Goal: Complete application form: Complete application form

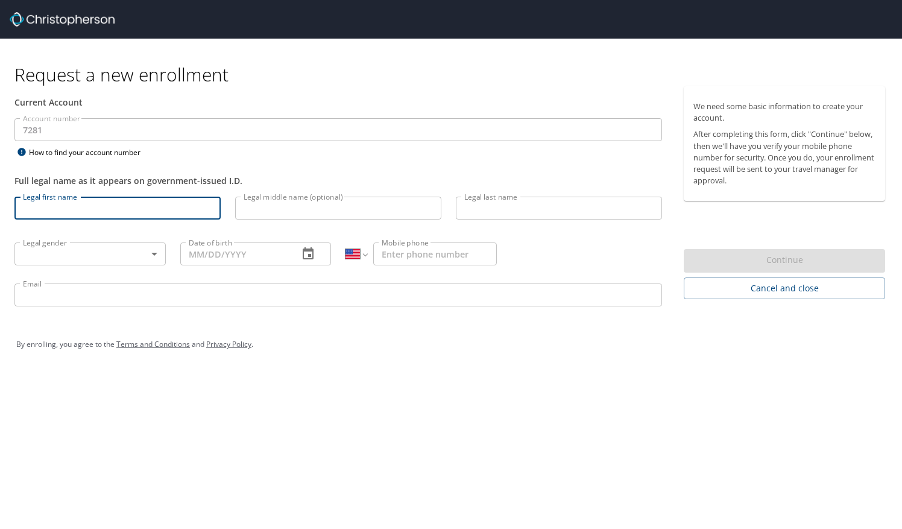
select select "US"
type input "[PERSON_NAME]"
type input "[DATE]"
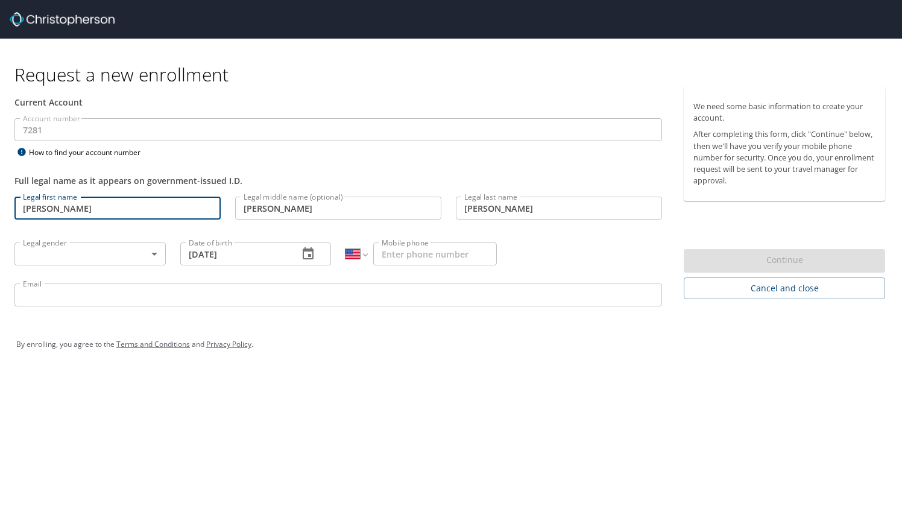
type input "[PHONE_NUMBER]"
type input "[EMAIL_ADDRESS][DOMAIN_NAME]"
click at [91, 250] on body "Request a new enrollment Current Account Account number 7281 Account number How…" at bounding box center [451, 264] width 902 height 529
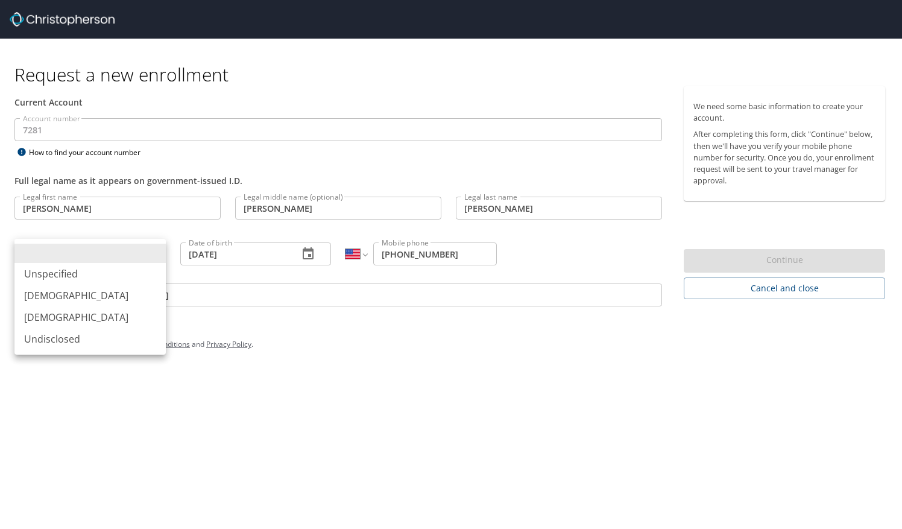
click at [87, 316] on li "[DEMOGRAPHIC_DATA]" at bounding box center [89, 317] width 151 height 22
type input "[DEMOGRAPHIC_DATA]"
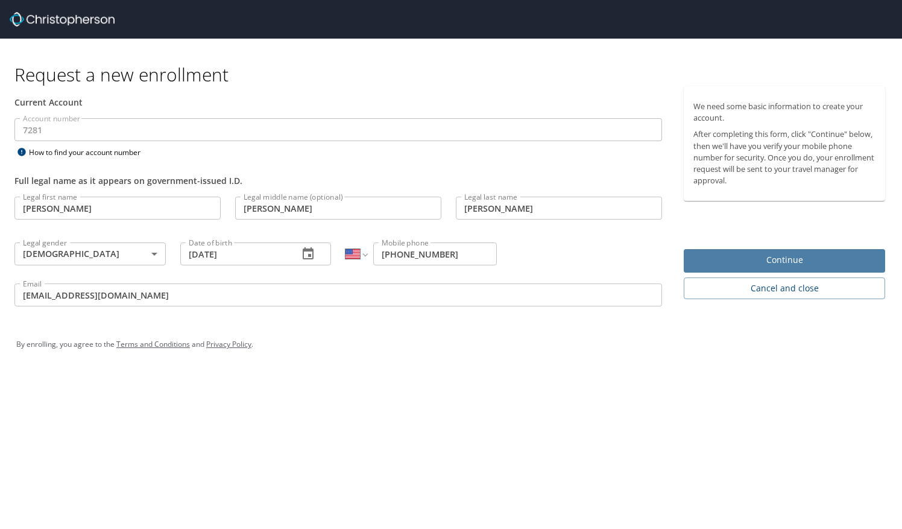
click at [751, 261] on span "Continue" at bounding box center [784, 260] width 182 height 15
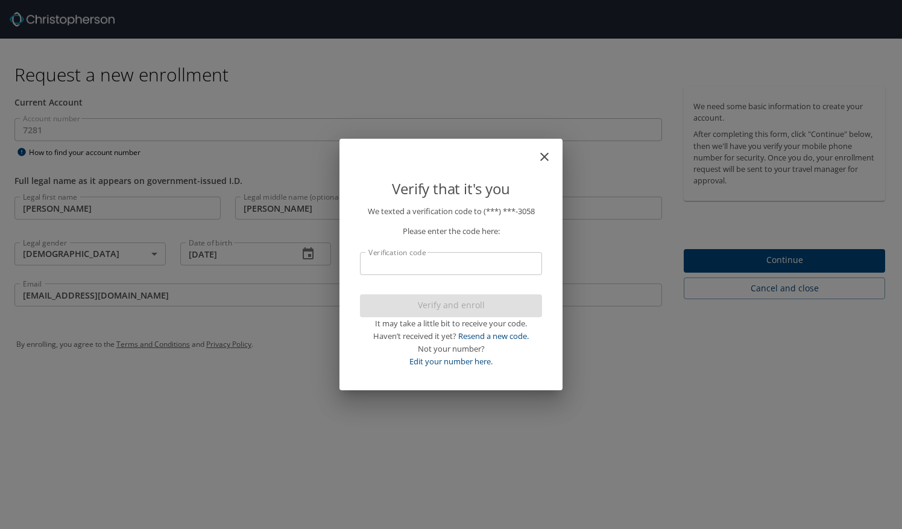
click at [483, 264] on input "Verification code" at bounding box center [451, 263] width 182 height 23
click at [495, 338] on link "Resend a new code." at bounding box center [493, 335] width 71 height 11
click at [540, 158] on icon "close" at bounding box center [544, 157] width 14 height 14
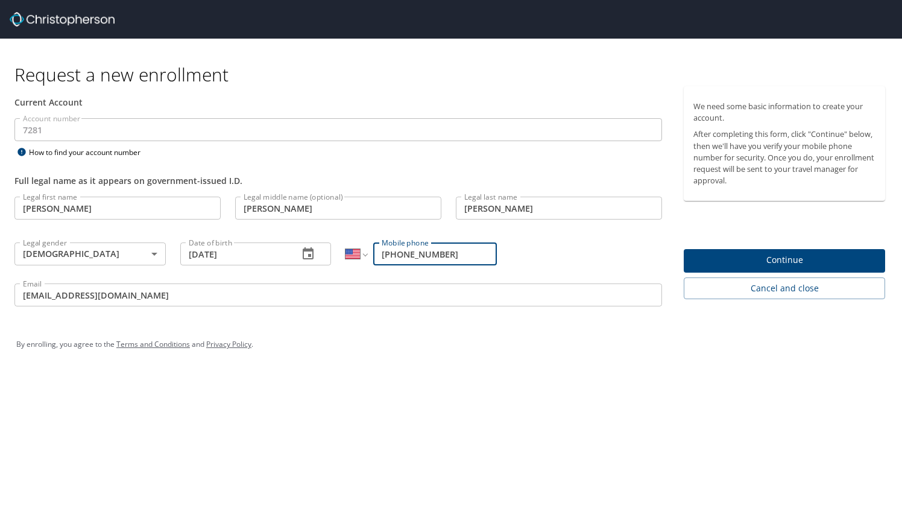
click at [390, 253] on input "[PHONE_NUMBER]" at bounding box center [435, 253] width 124 height 23
type input "[PHONE_NUMBER]"
click at [511, 298] on input "[EMAIL_ADDRESS][DOMAIN_NAME]" at bounding box center [338, 294] width 648 height 23
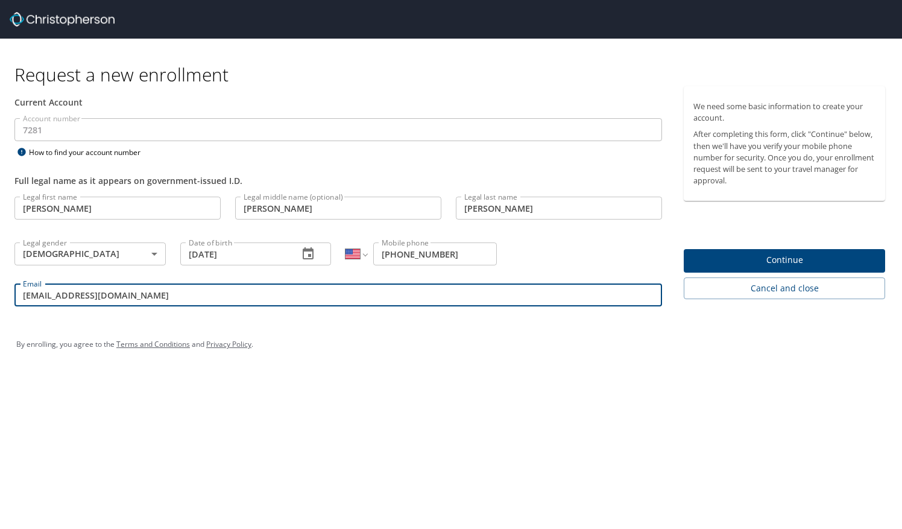
click at [746, 264] on span "Continue" at bounding box center [784, 260] width 182 height 15
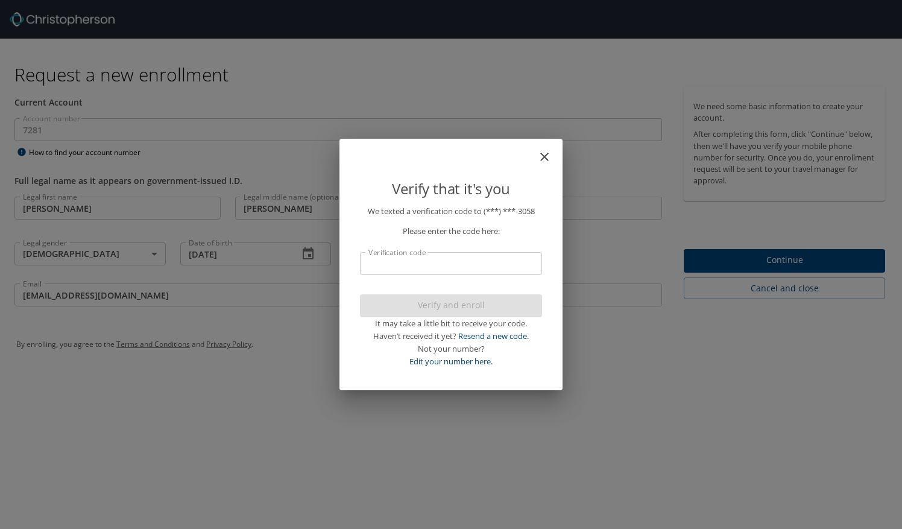
click at [548, 159] on icon "close" at bounding box center [544, 157] width 14 height 14
